Goal: Information Seeking & Learning: Learn about a topic

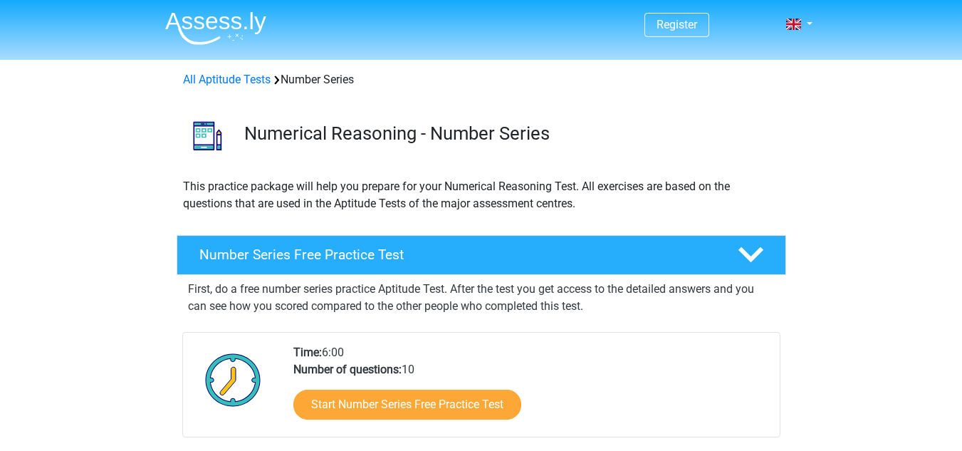
scroll to position [142, 0]
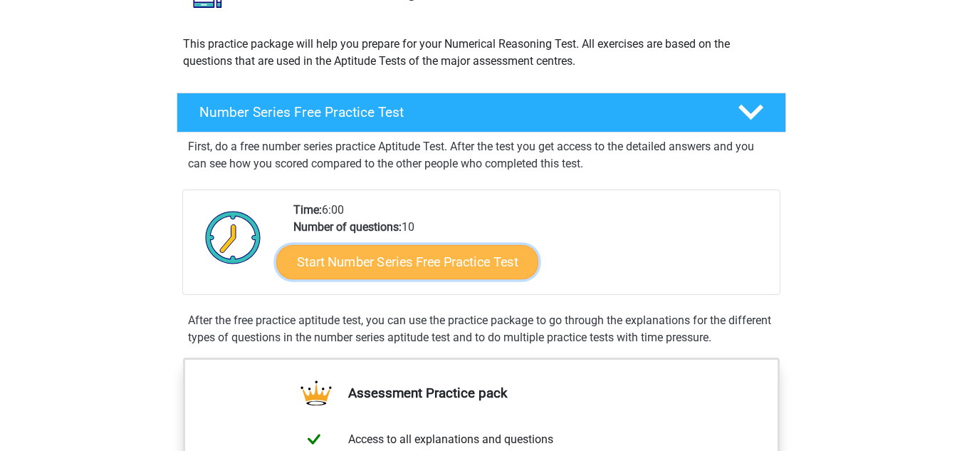
click at [402, 263] on link "Start Number Series Free Practice Test" at bounding box center [407, 261] width 262 height 34
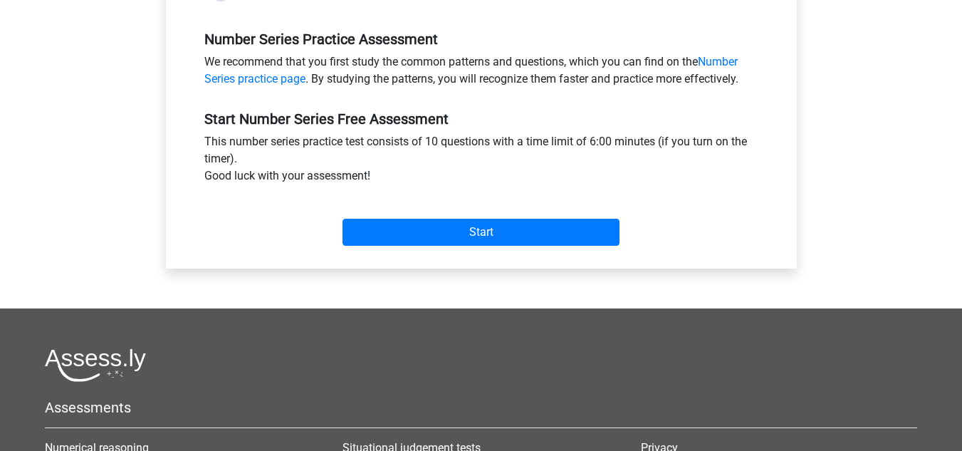
scroll to position [427, 0]
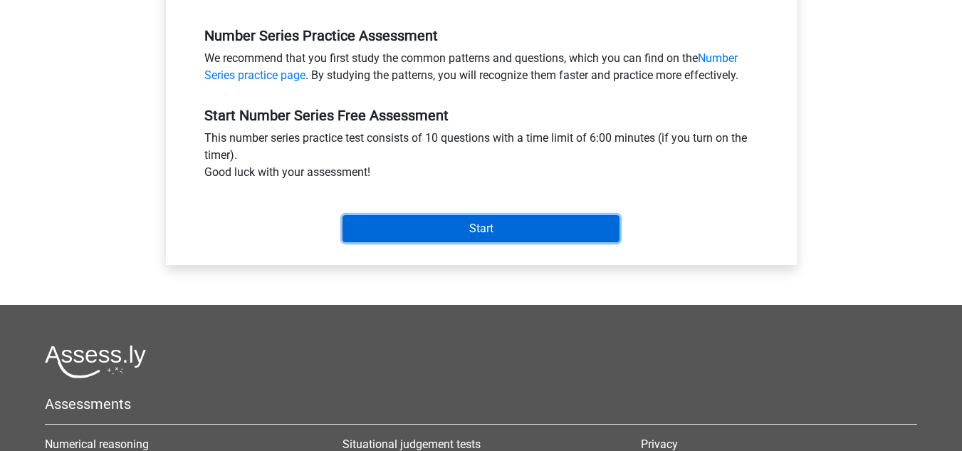
click at [439, 231] on input "Start" at bounding box center [481, 228] width 277 height 27
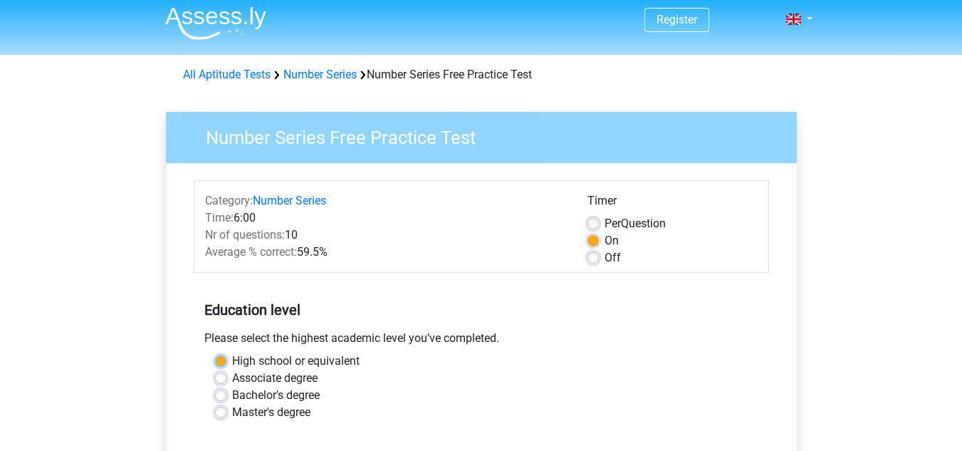
scroll to position [0, 0]
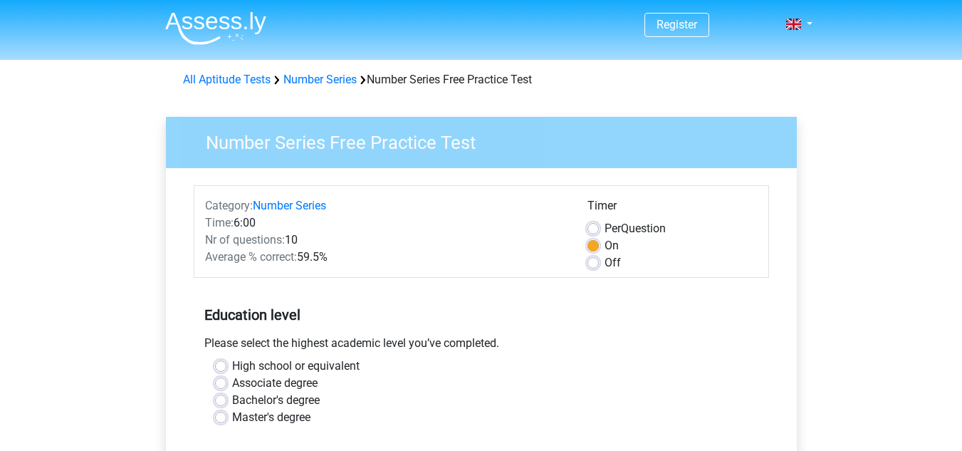
click at [354, 154] on div "Number Series Free Practice Test" at bounding box center [484, 142] width 625 height 33
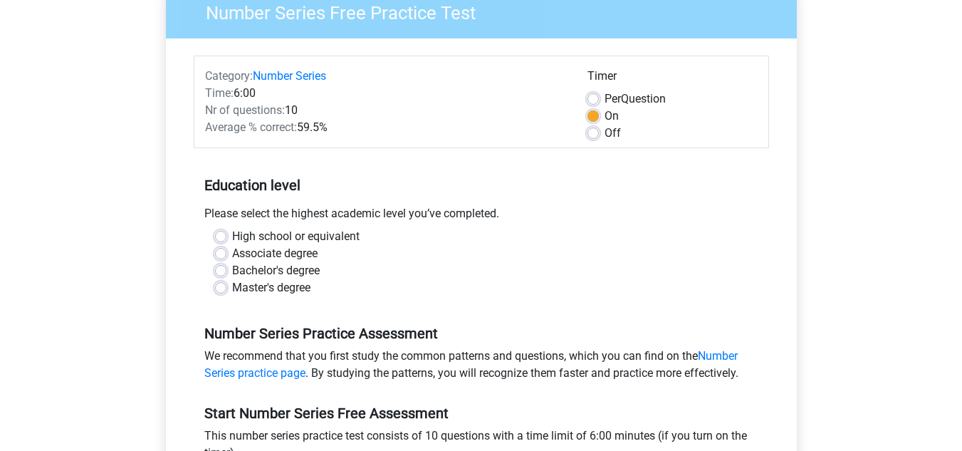
scroll to position [356, 0]
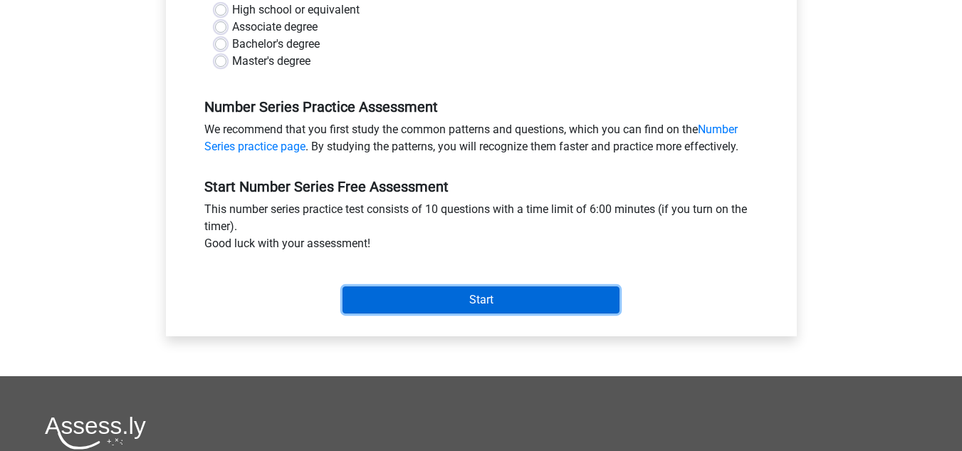
click at [420, 295] on input "Start" at bounding box center [481, 299] width 277 height 27
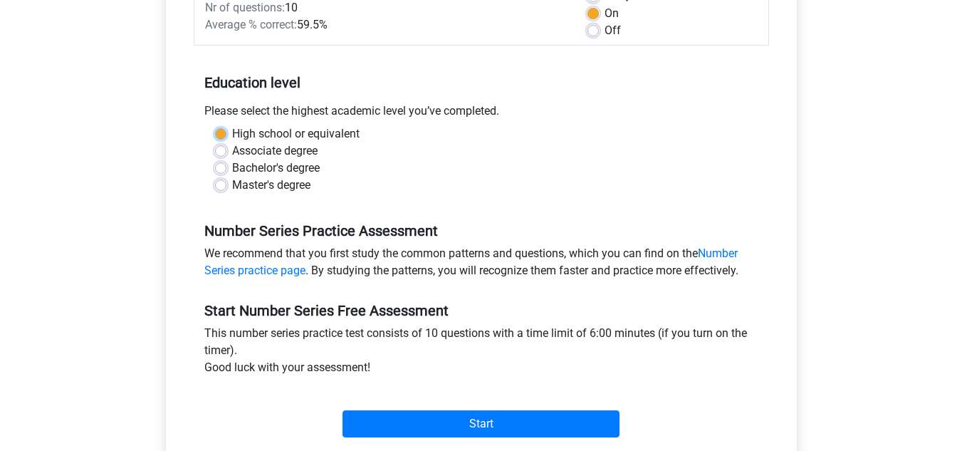
scroll to position [214, 0]
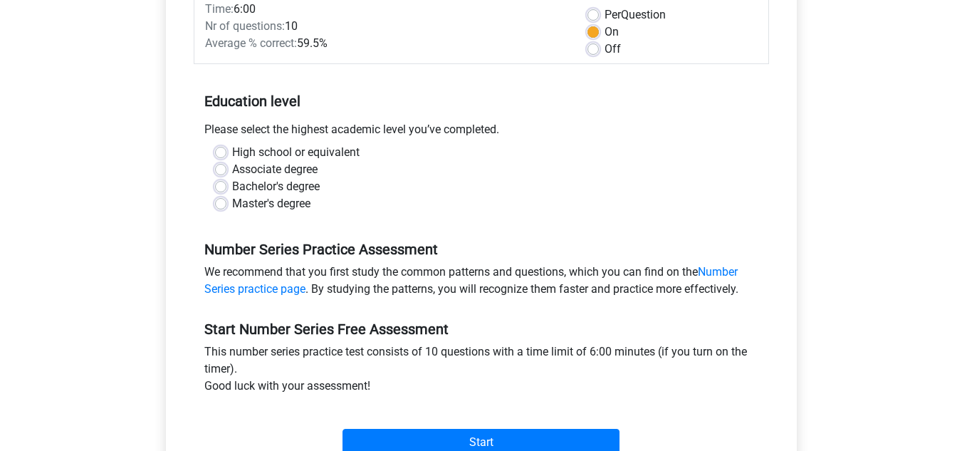
click at [383, 182] on div "Bachelor's degree" at bounding box center [481, 186] width 533 height 17
click at [232, 152] on label "High school or equivalent" at bounding box center [295, 152] width 127 height 17
click at [222, 152] on input "High school or equivalent" at bounding box center [220, 151] width 11 height 14
radio input "true"
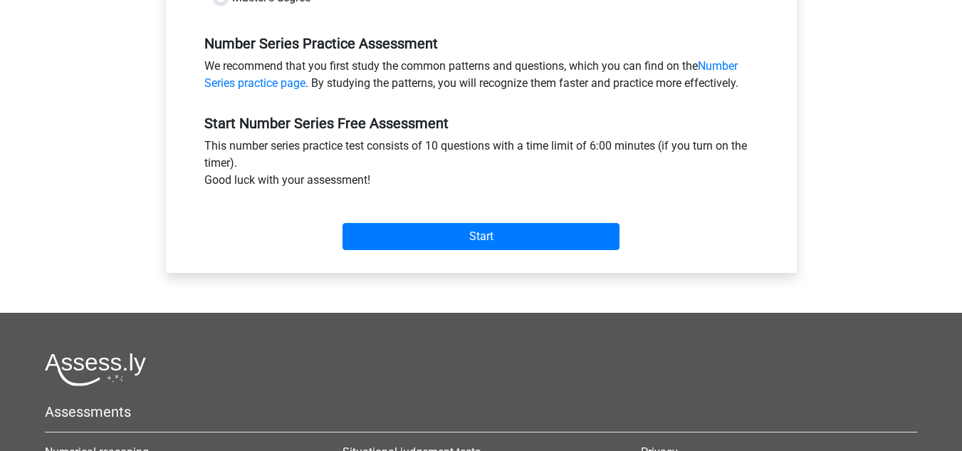
scroll to position [427, 0]
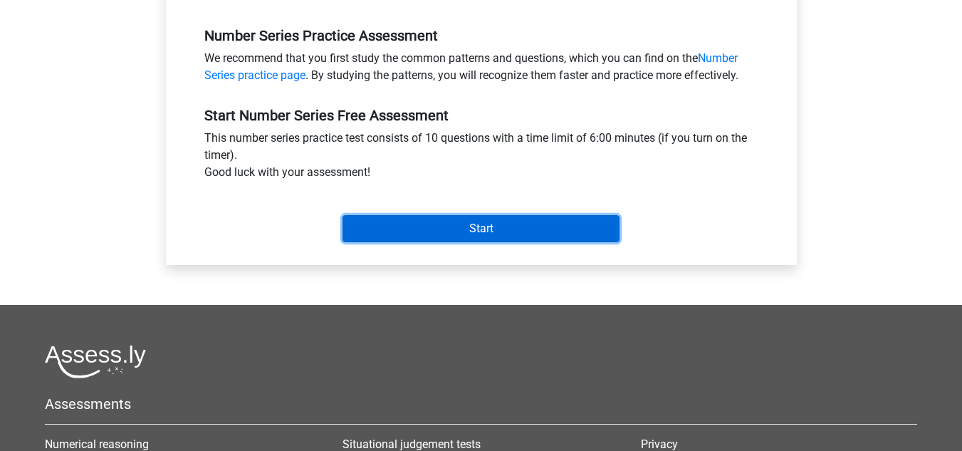
click at [464, 232] on input "Start" at bounding box center [481, 228] width 277 height 27
